Goal: Information Seeking & Learning: Learn about a topic

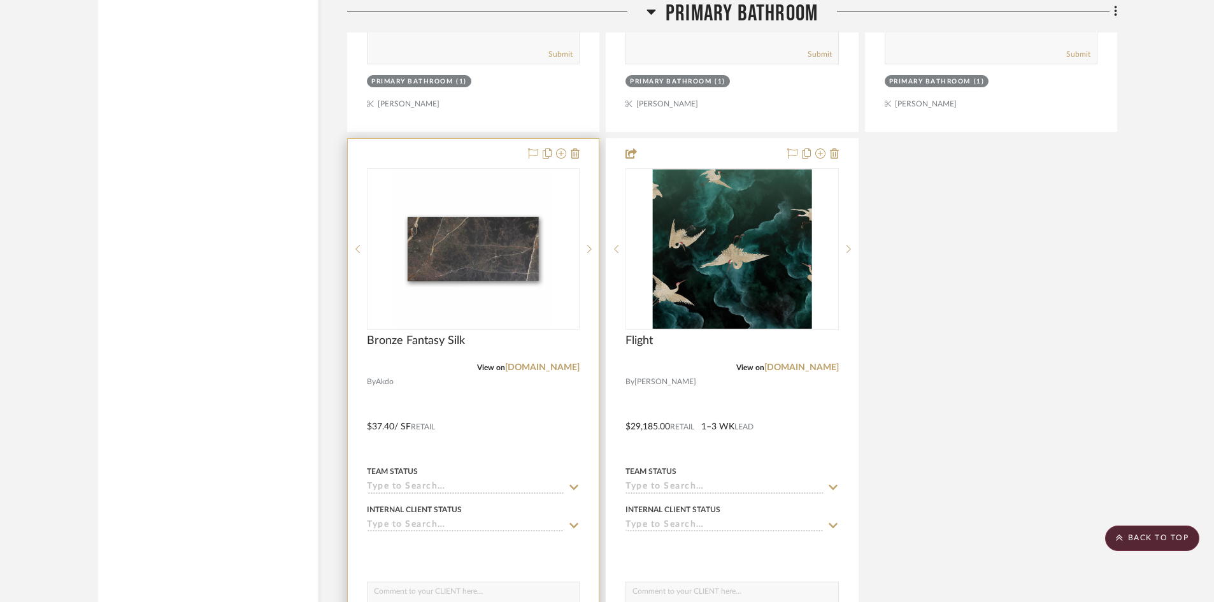
click at [449, 252] on img "0" at bounding box center [473, 248] width 159 height 159
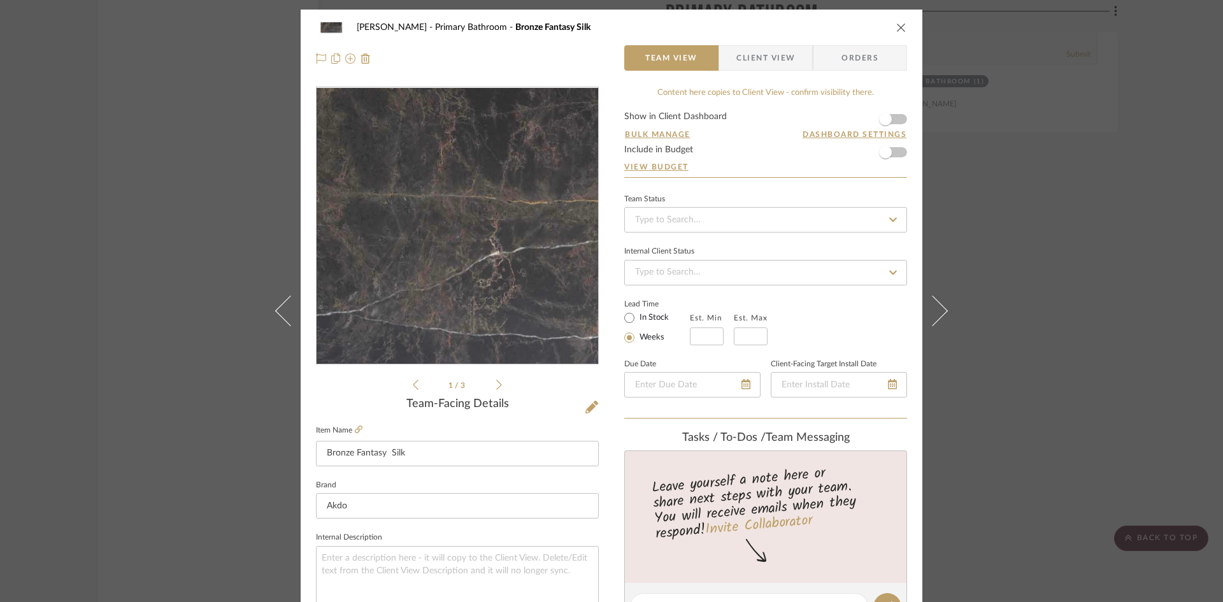
click at [480, 230] on img "0" at bounding box center [457, 226] width 276 height 276
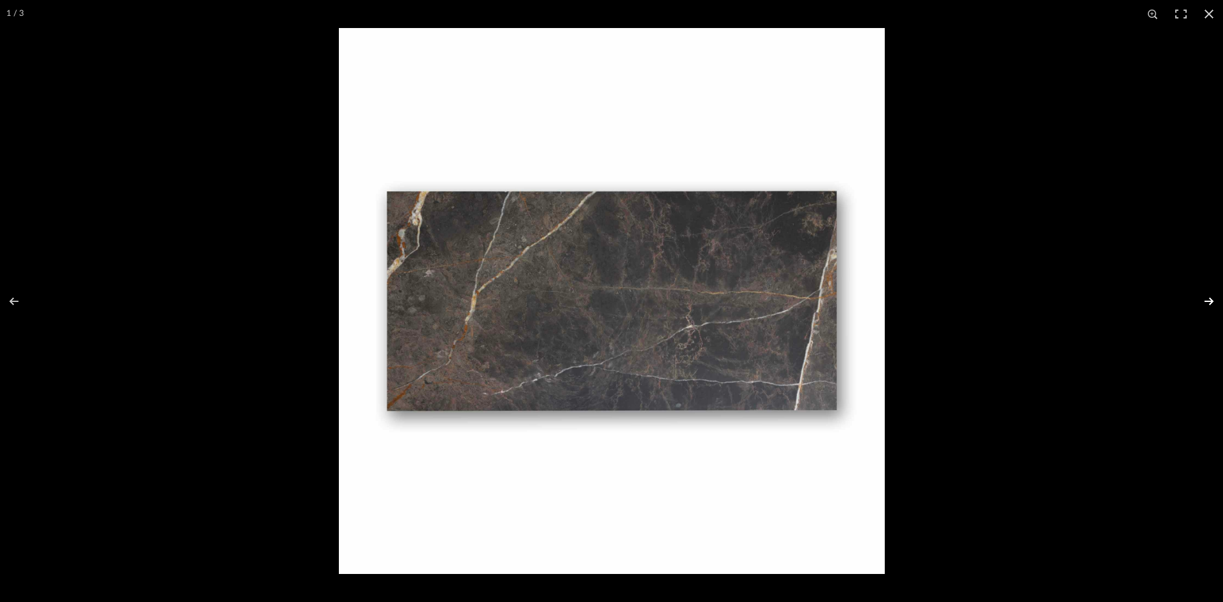
click at [1209, 299] on button at bounding box center [1200, 301] width 45 height 64
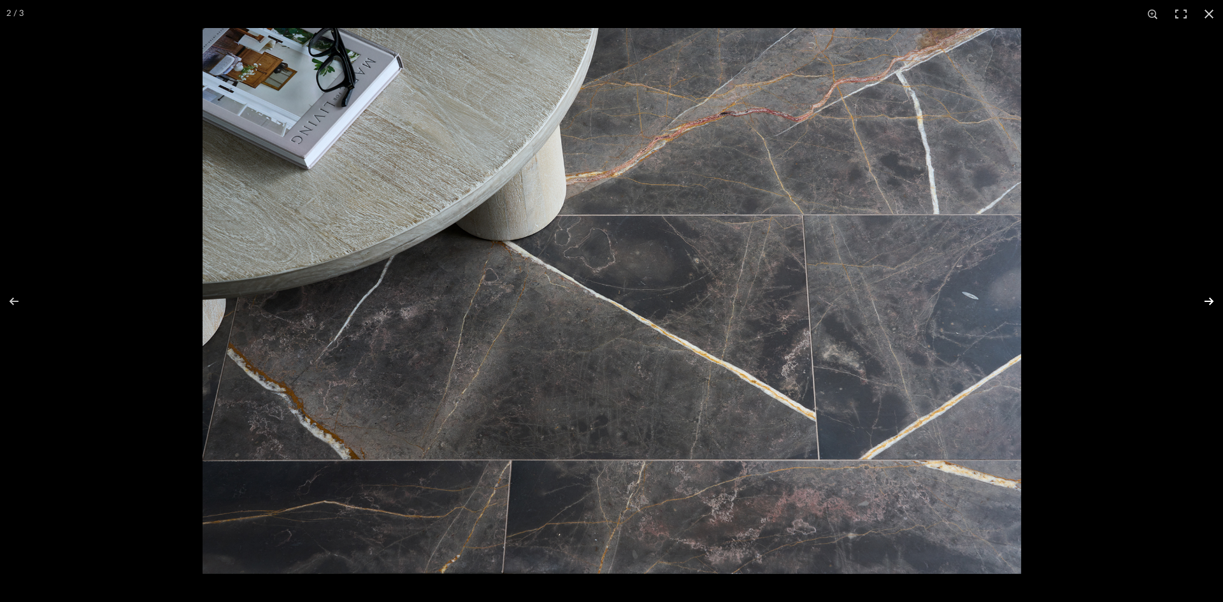
click at [1209, 299] on button at bounding box center [1200, 301] width 45 height 64
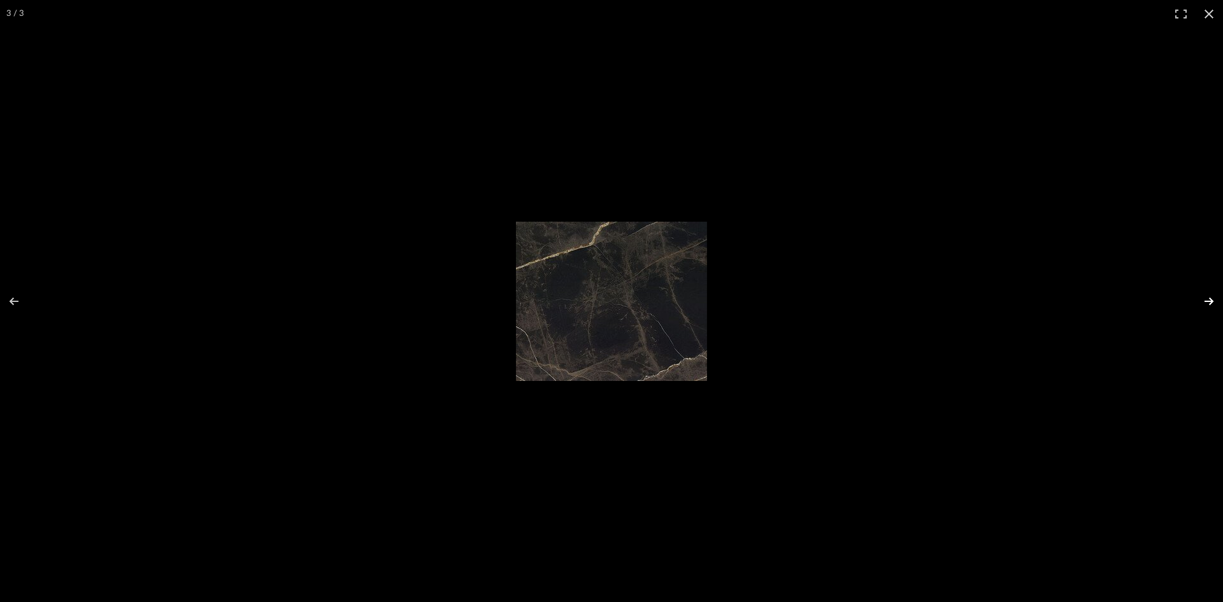
click at [1209, 299] on button at bounding box center [1200, 301] width 45 height 64
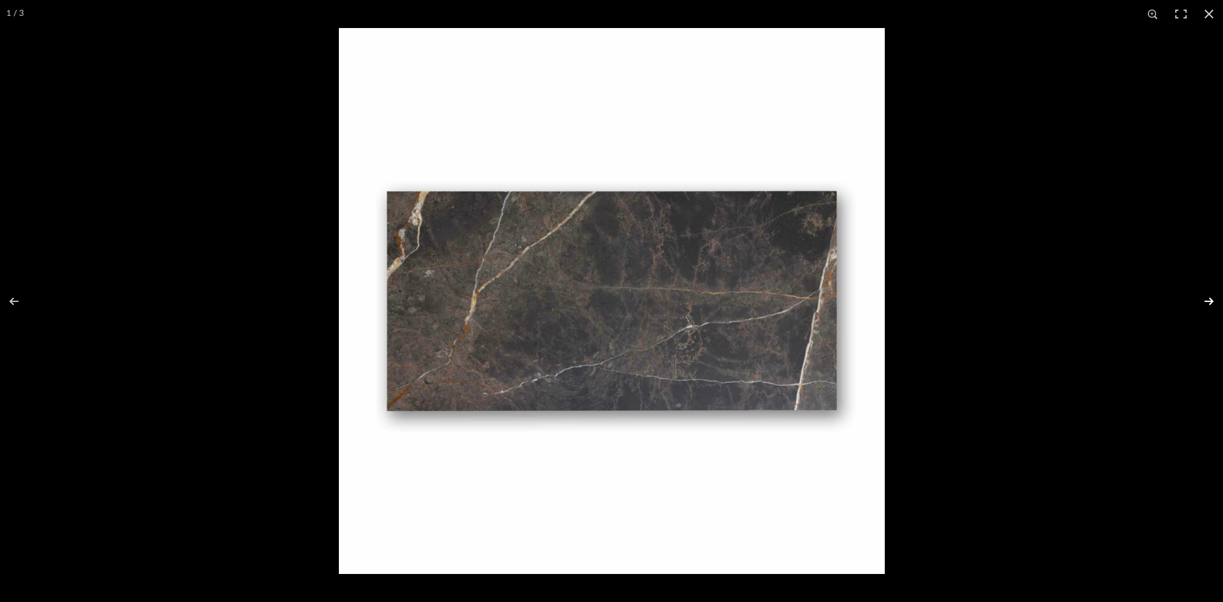
click at [1209, 299] on button at bounding box center [1200, 301] width 45 height 64
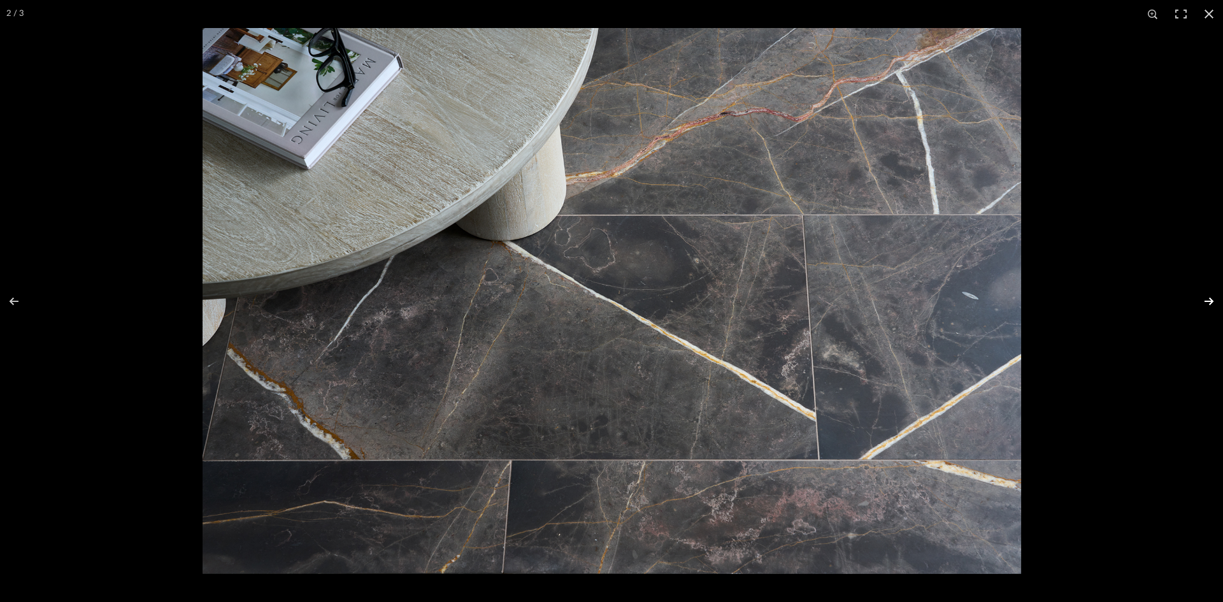
click at [1209, 299] on button at bounding box center [1200, 301] width 45 height 64
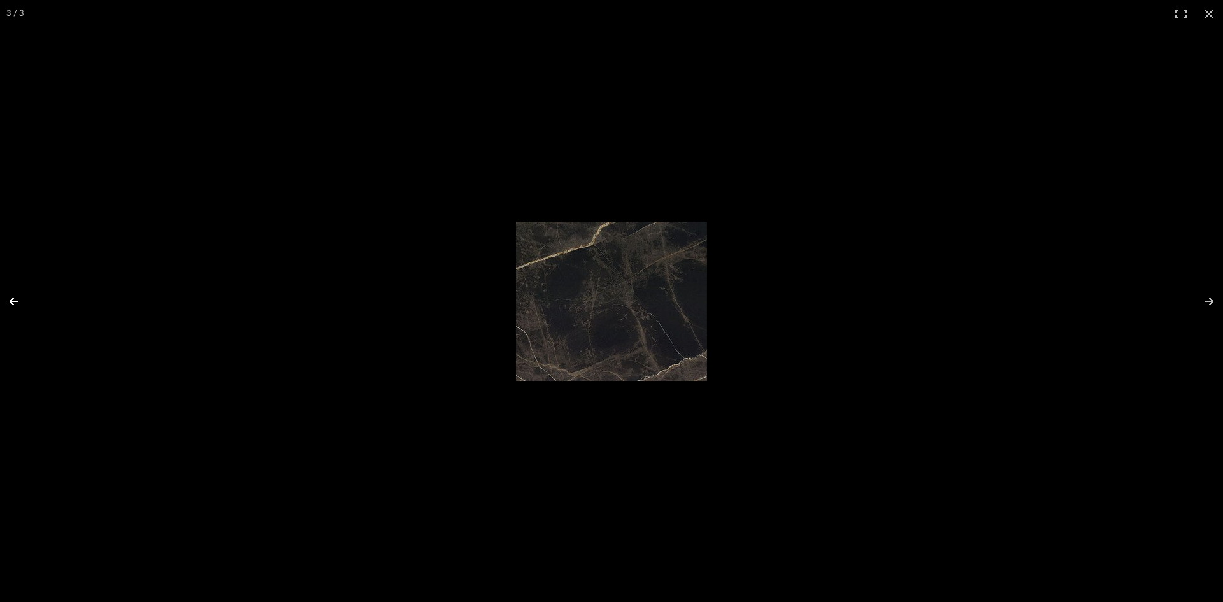
click at [7, 300] on button at bounding box center [22, 301] width 45 height 64
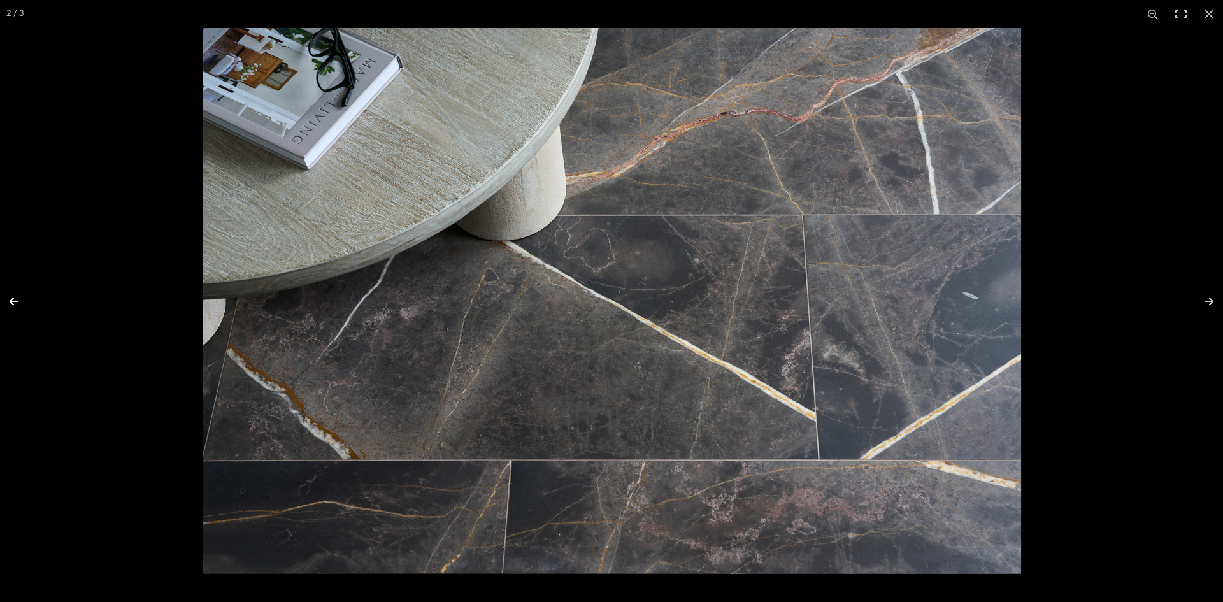
click at [13, 301] on button at bounding box center [22, 301] width 45 height 64
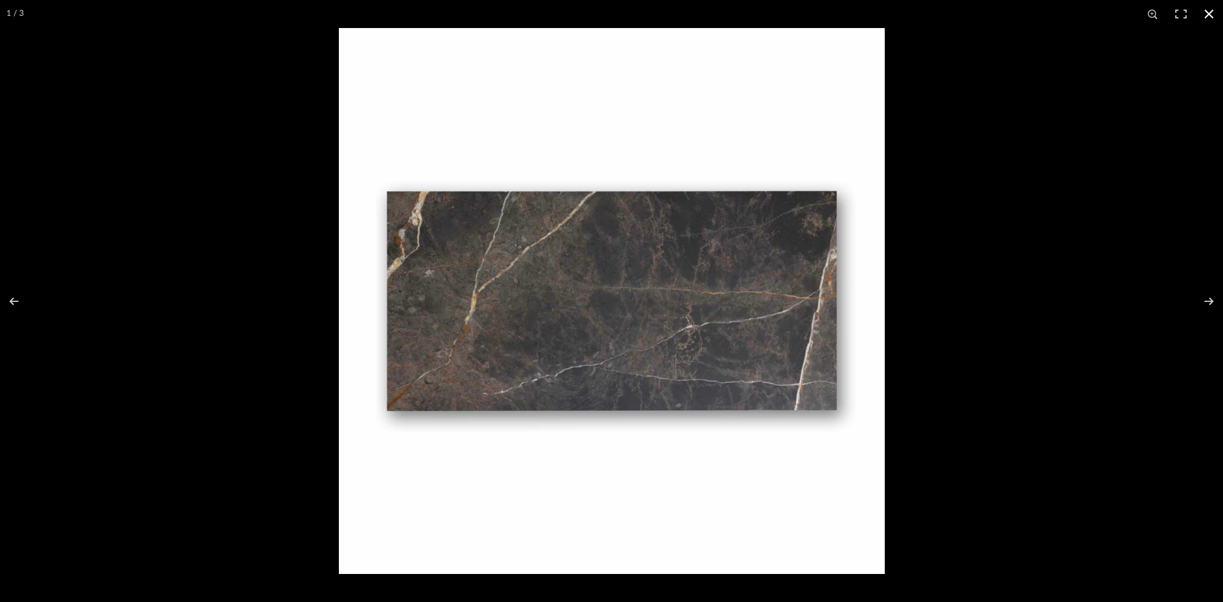
click at [1206, 13] on button at bounding box center [1209, 14] width 28 height 28
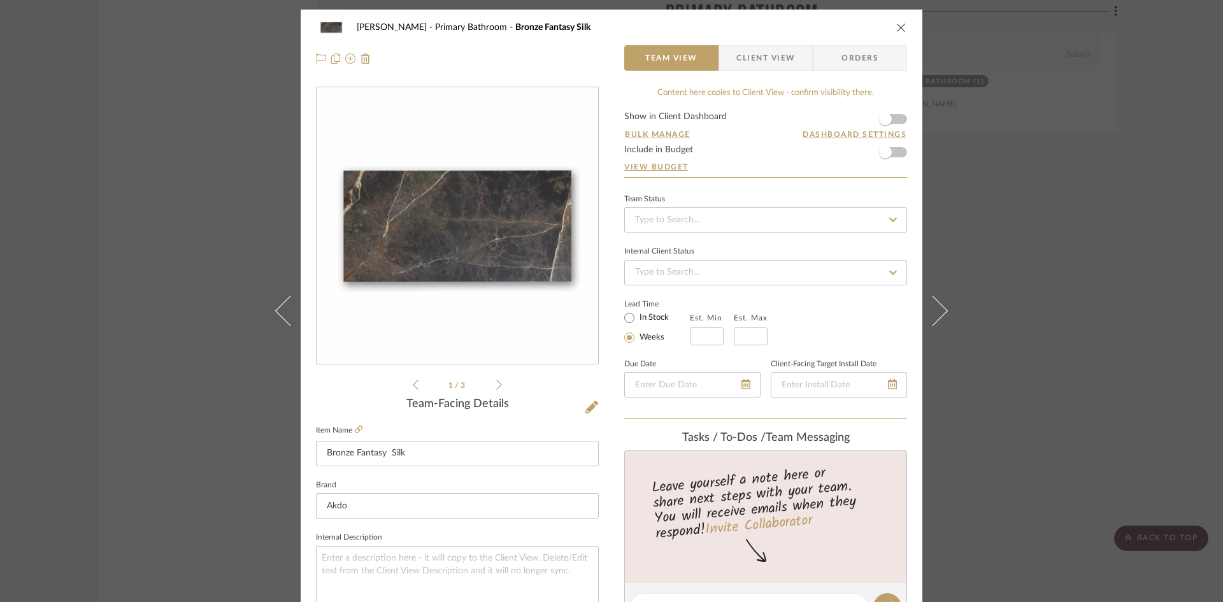
click at [896, 27] on icon "close" at bounding box center [901, 27] width 10 height 10
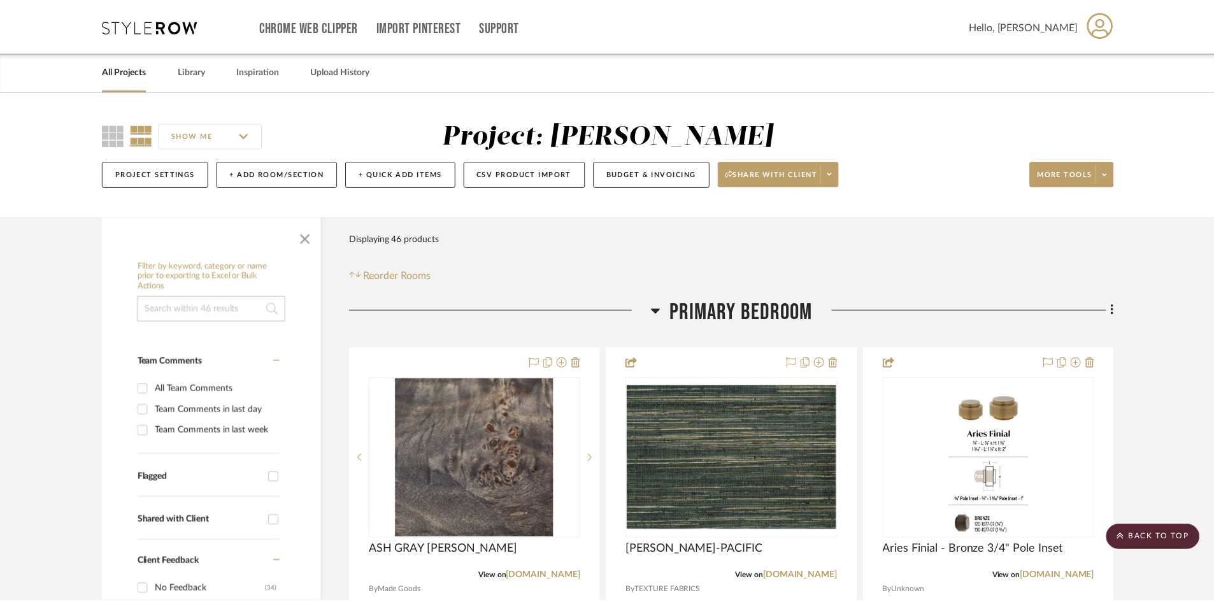
scroll to position [4331, 0]
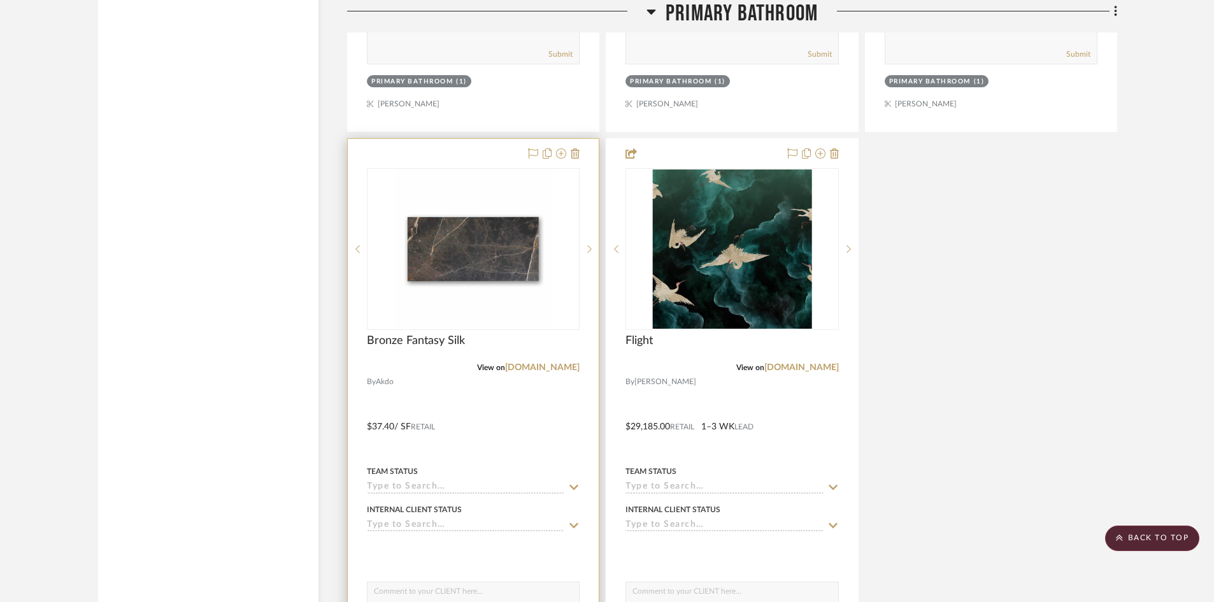
click at [472, 274] on img "0" at bounding box center [473, 248] width 159 height 159
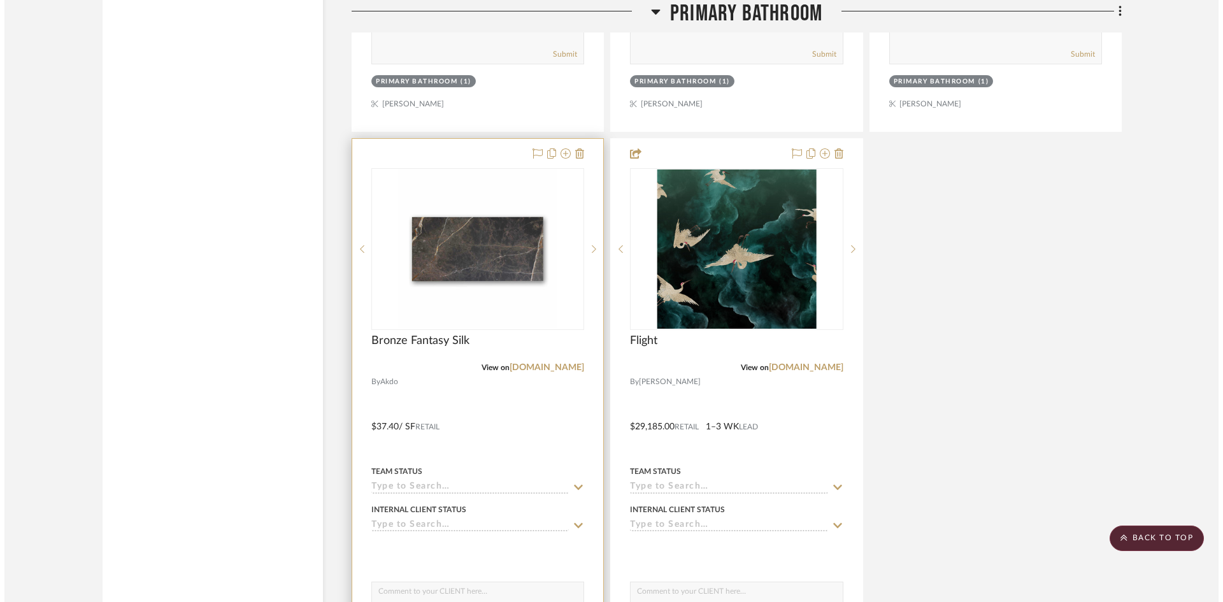
scroll to position [0, 0]
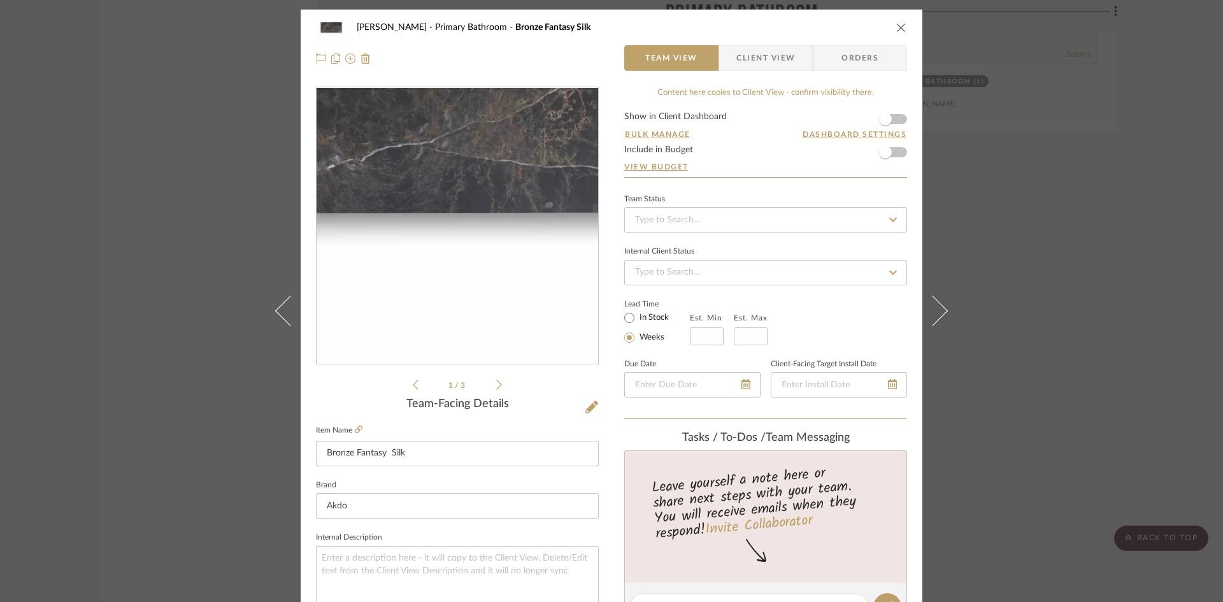
click at [456, 286] on img "0" at bounding box center [457, 226] width 276 height 276
